Goal: Navigation & Orientation: Find specific page/section

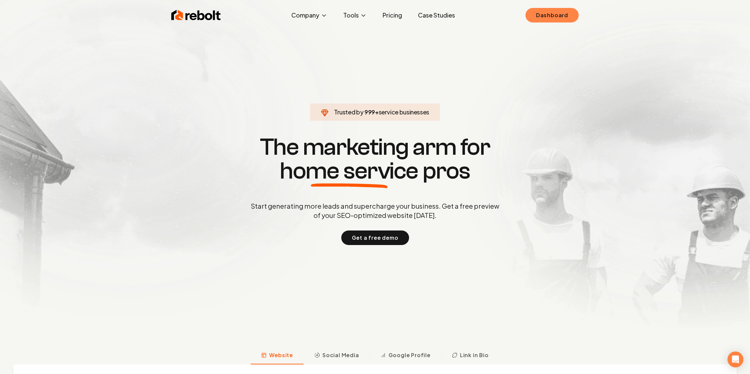
click at [558, 17] on link "Dashboard" at bounding box center [552, 15] width 53 height 15
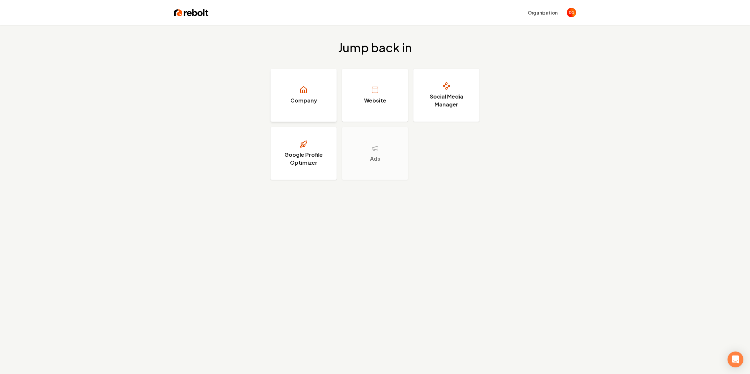
click at [307, 91] on icon at bounding box center [304, 90] width 6 height 6
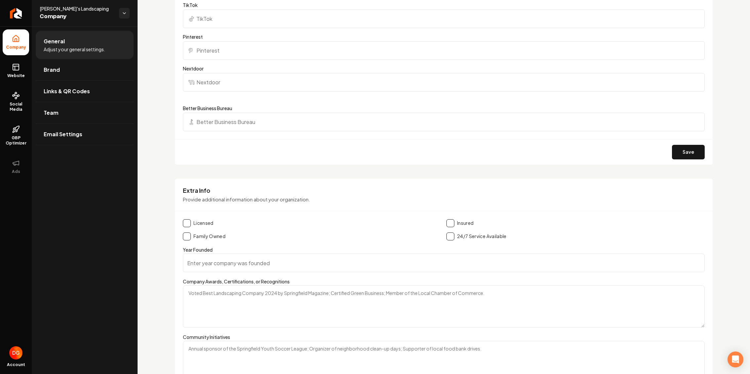
scroll to position [922, 0]
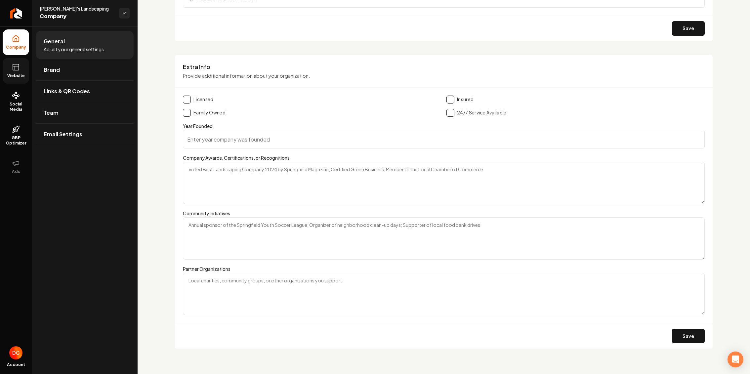
click at [15, 67] on icon at bounding box center [16, 67] width 8 height 8
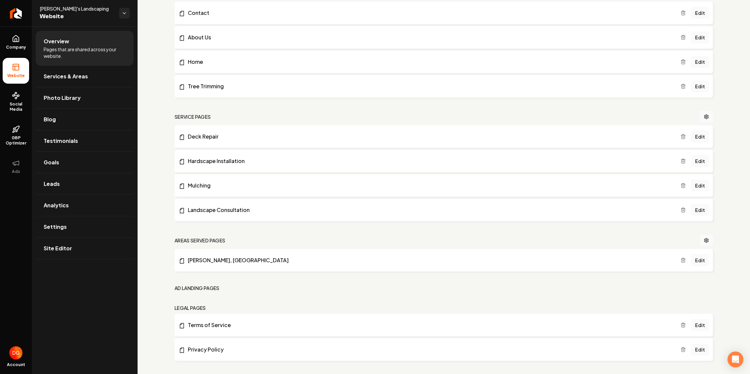
scroll to position [255, 0]
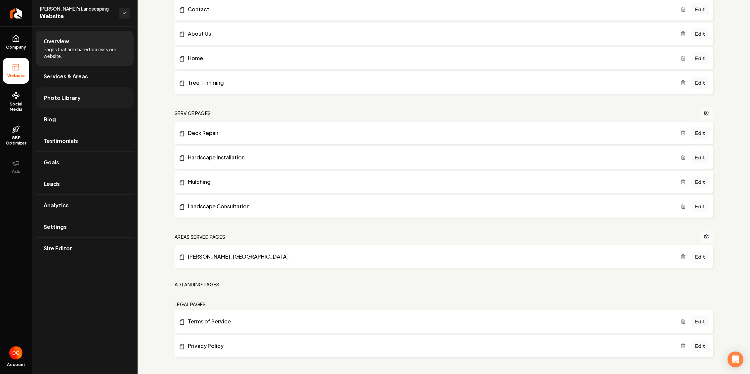
click at [55, 96] on span "Photo Library" at bounding box center [62, 98] width 37 height 8
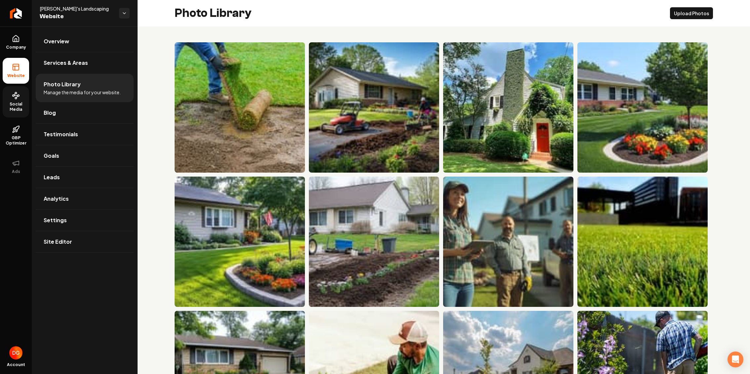
click at [21, 109] on span "Social Media" at bounding box center [16, 107] width 26 height 11
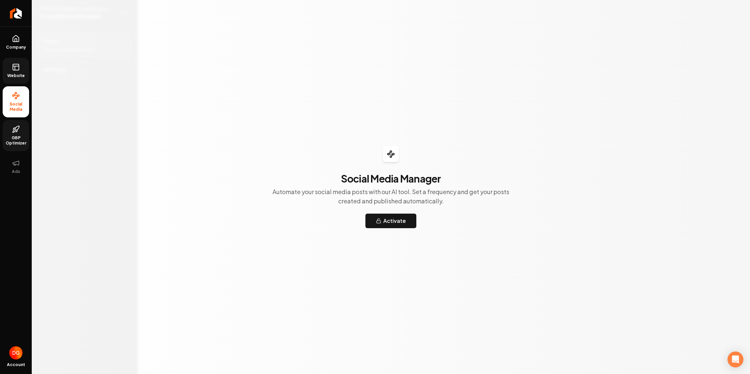
click at [14, 135] on span "GBP Optimizer" at bounding box center [16, 140] width 26 height 11
